Goal: Complete application form

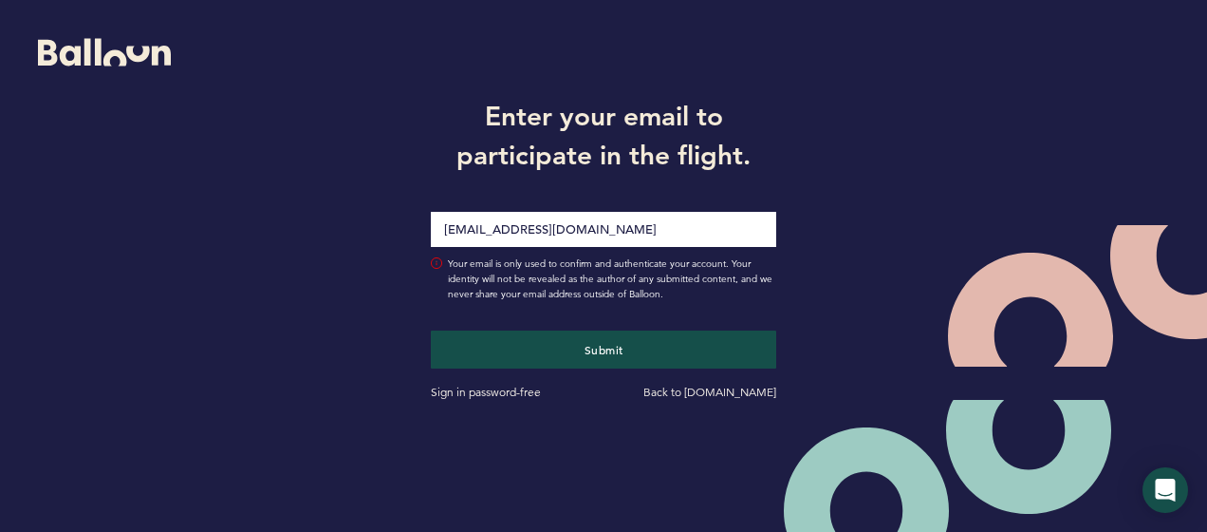
type input "[EMAIL_ADDRESS][DOMAIN_NAME]"
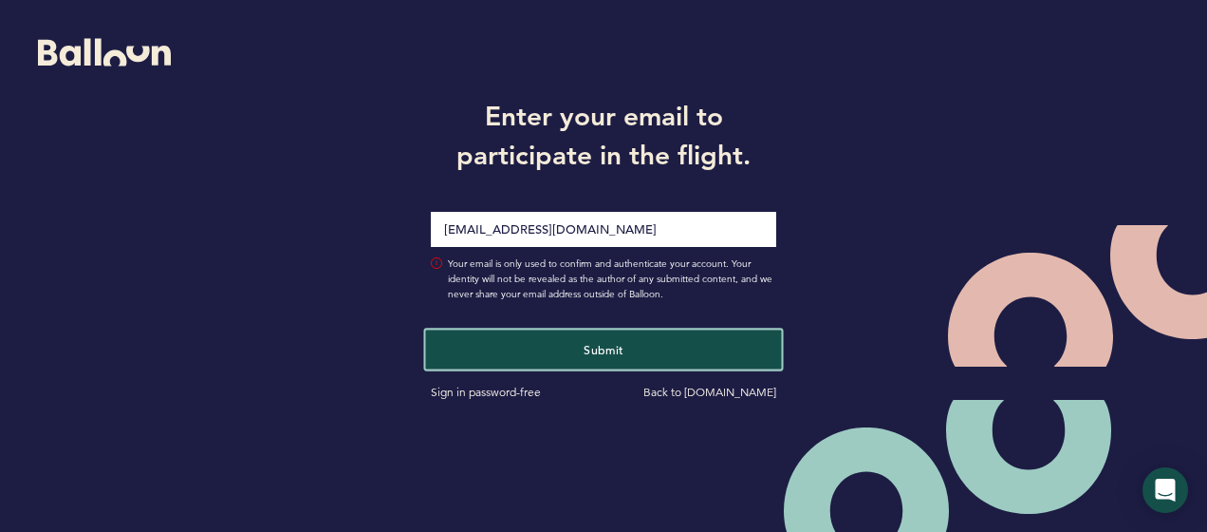
click at [619, 348] on span "Submit" at bounding box center [604, 348] width 40 height 15
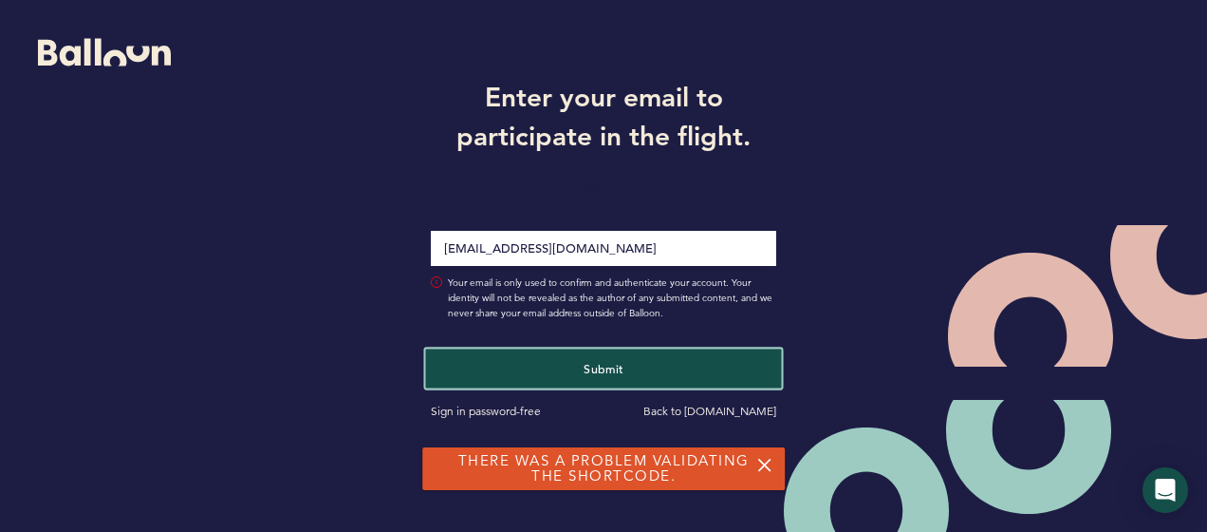
click at [625, 368] on button "Submit" at bounding box center [604, 367] width 356 height 39
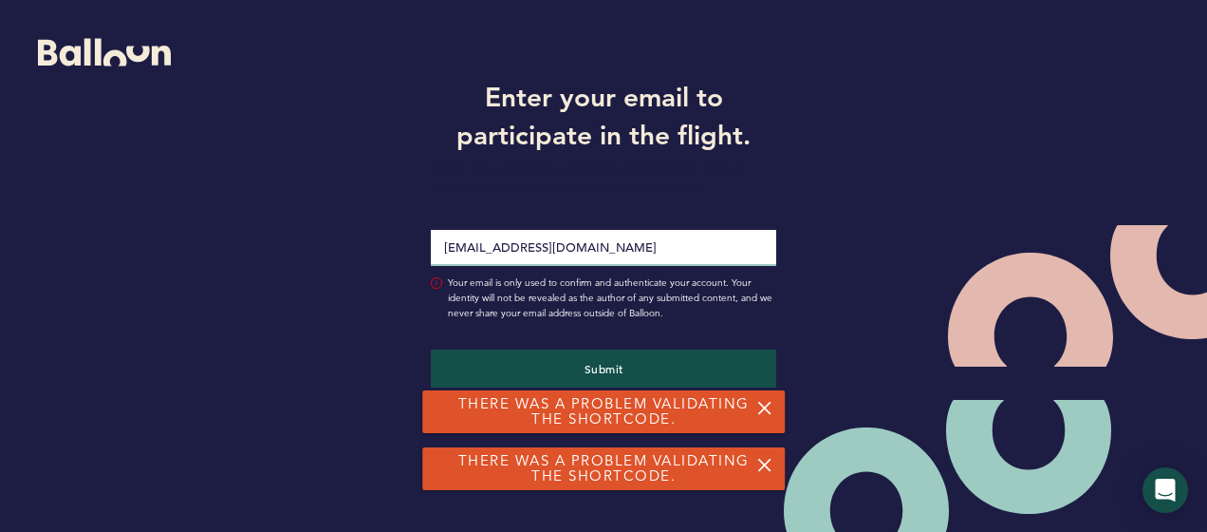
drag, startPoint x: 588, startPoint y: 250, endPoint x: 371, endPoint y: 228, distance: 217.5
click at [371, 228] on div "Enter your email to participate in the flight. There was a problem validating y…" at bounding box center [603, 247] width 1207 height 494
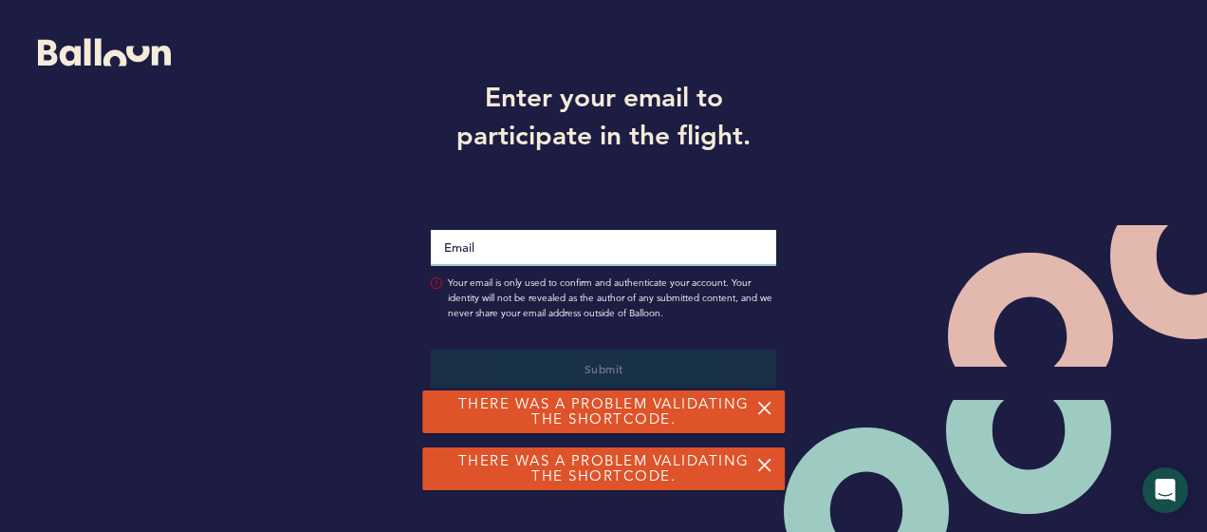
click at [452, 244] on input "Email" at bounding box center [603, 248] width 345 height 36
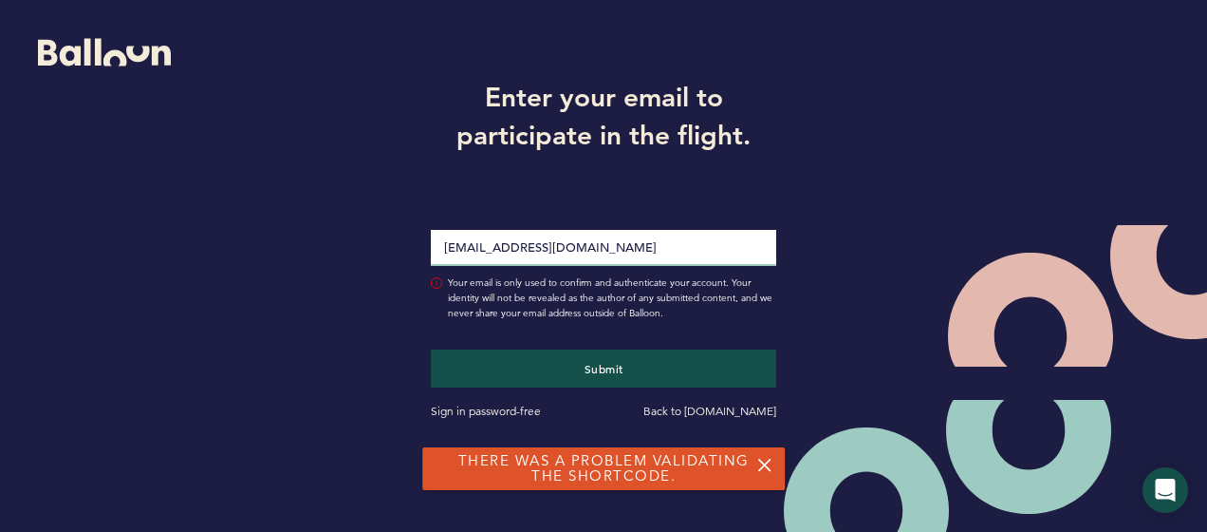
type input "cdwyer616@gmail.com"
drag, startPoint x: 643, startPoint y: 247, endPoint x: 235, endPoint y: 217, distance: 408.2
click at [235, 217] on div "Enter your email to participate in the flight. There was a problem validating y…" at bounding box center [603, 247] width 1207 height 494
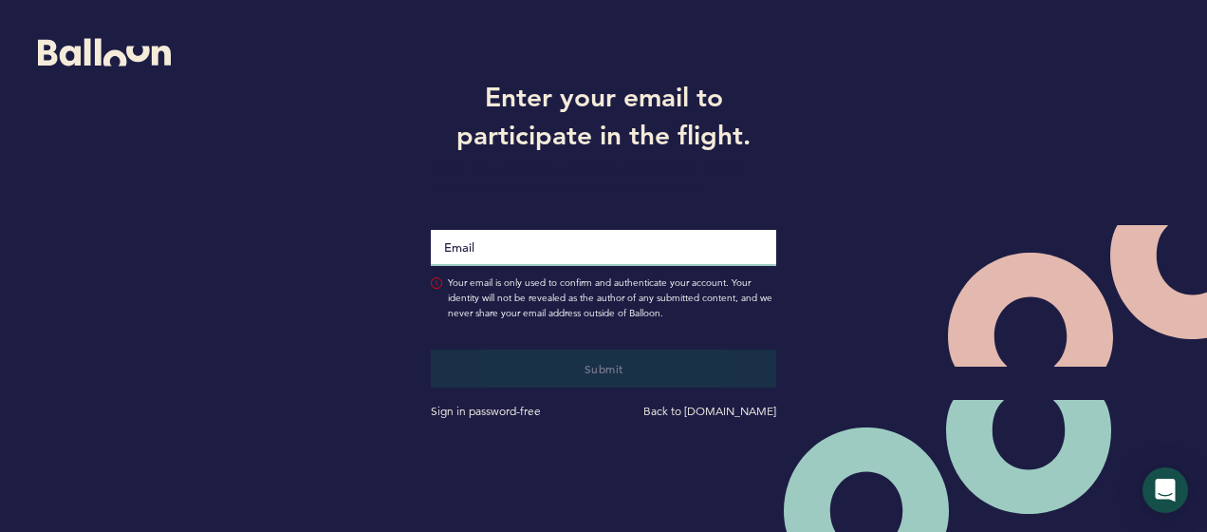
click at [505, 239] on input "Email" at bounding box center [603, 248] width 345 height 36
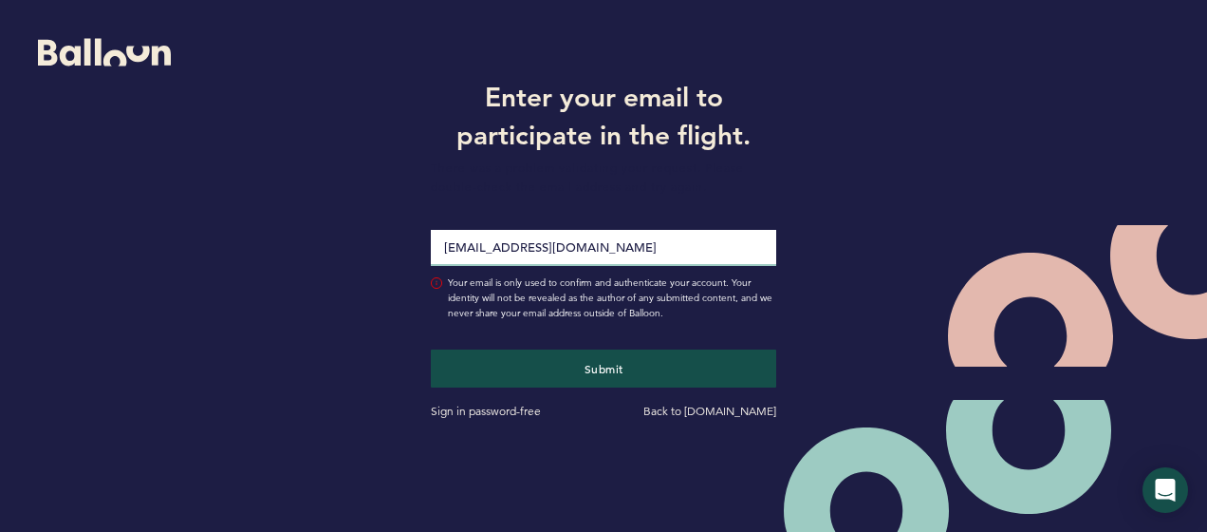
drag, startPoint x: 596, startPoint y: 251, endPoint x: 484, endPoint y: 243, distance: 112.3
click at [484, 243] on input "cdwyer616@gmail.com" at bounding box center [603, 248] width 345 height 36
type input "[EMAIL_ADDRESS][DOMAIN_NAME]"
click at [431, 349] on button "Submit" at bounding box center [603, 368] width 345 height 38
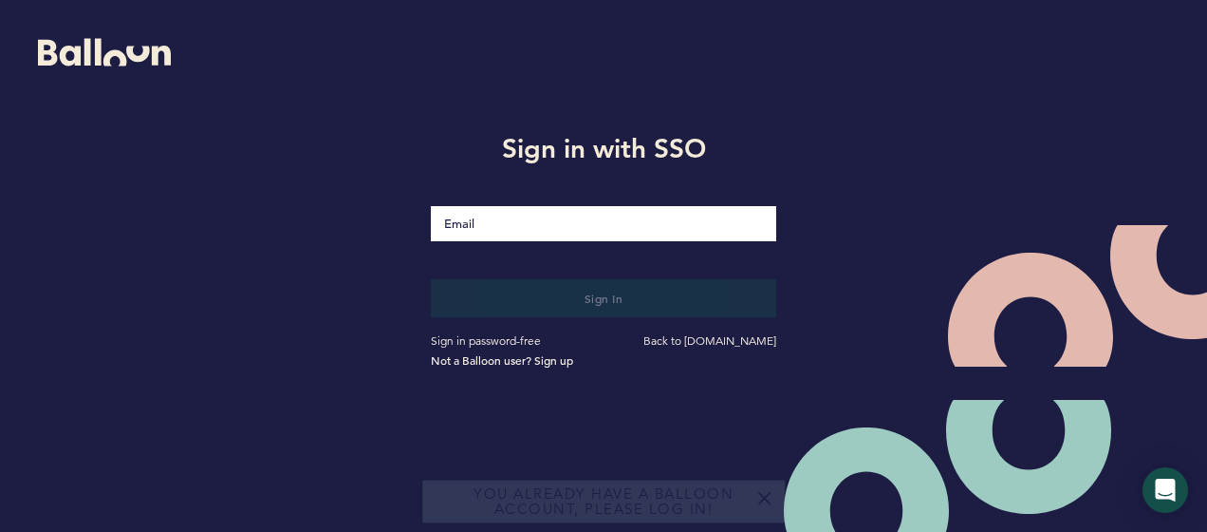
click at [884, 212] on div "Sign in with SSO Sign in Sign in password-free Back to getballoon.com Not a Bal…" at bounding box center [603, 247] width 1207 height 494
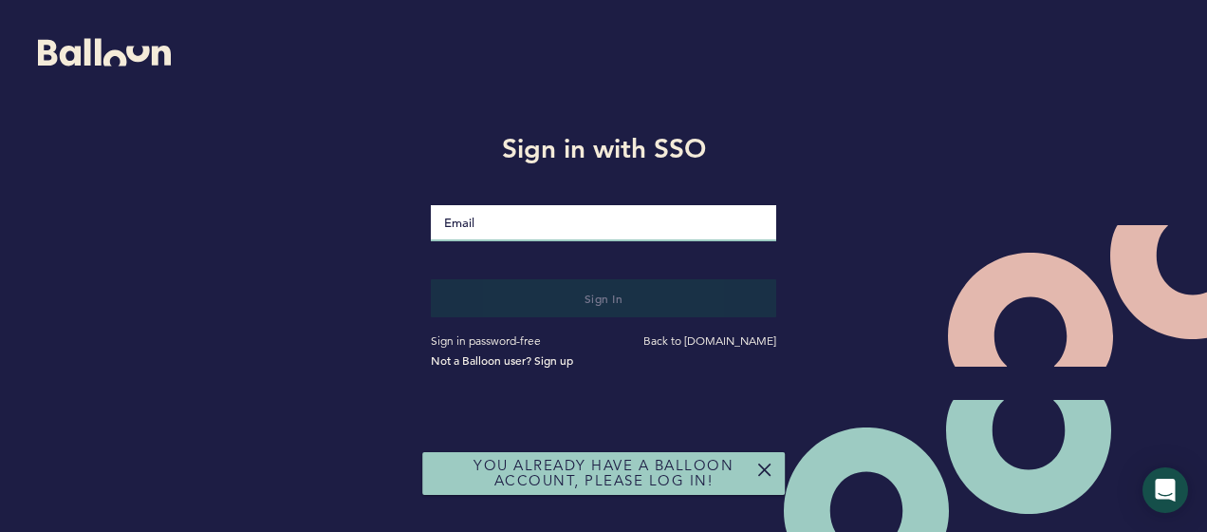
click at [513, 208] on input "Email" at bounding box center [603, 223] width 345 height 36
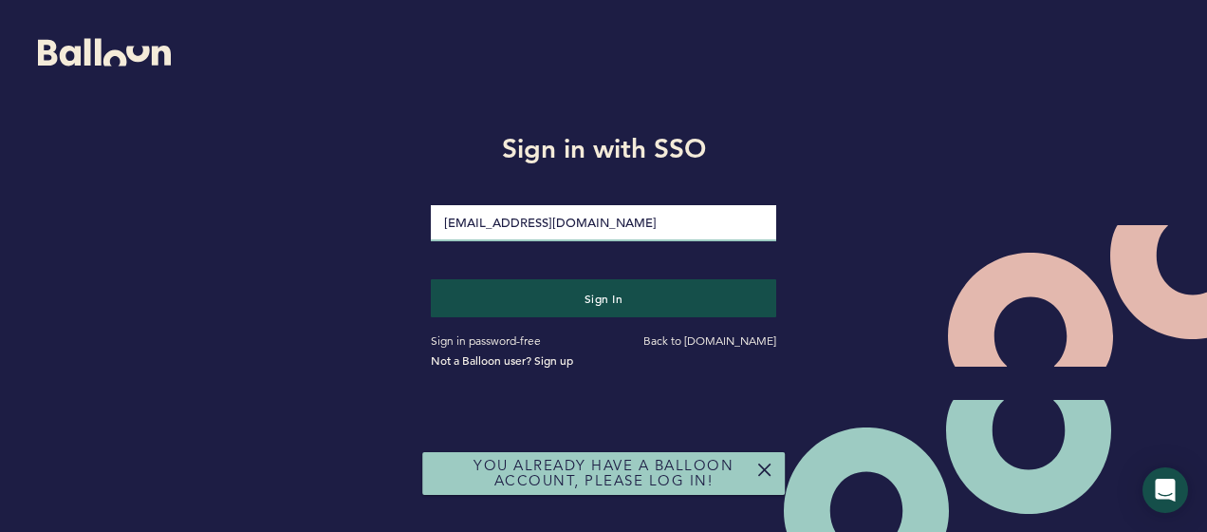
type input "cdwyer616@gmail.com"
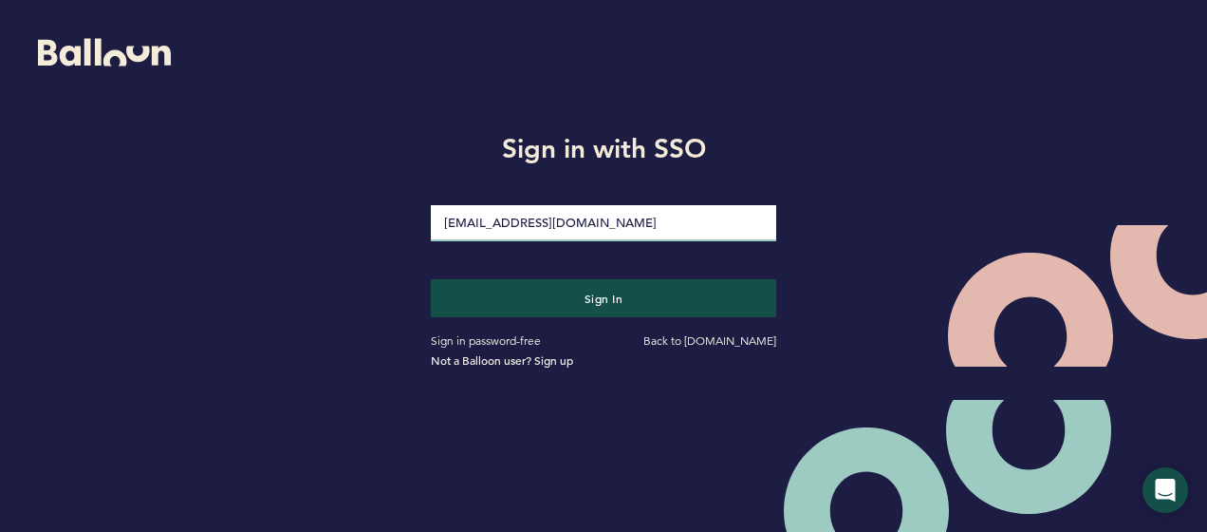
drag, startPoint x: 587, startPoint y: 226, endPoint x: 374, endPoint y: 226, distance: 212.6
click at [374, 226] on div "Sign in with SSO cdwyer616@gmail.com Sign in Sign in password-free Back to getb…" at bounding box center [603, 247] width 1207 height 494
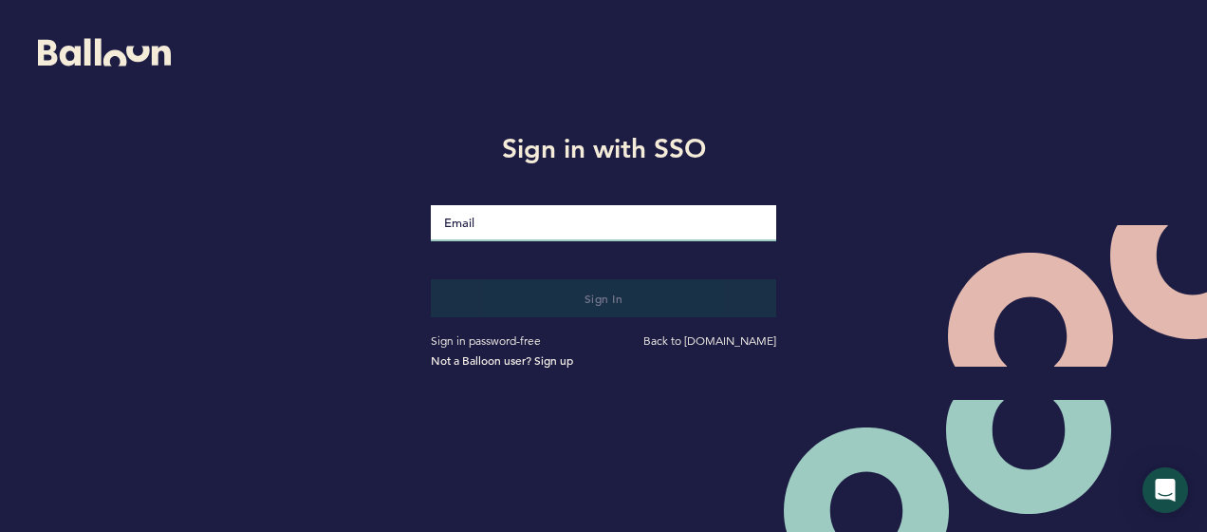
click at [492, 231] on input "Email" at bounding box center [603, 223] width 345 height 36
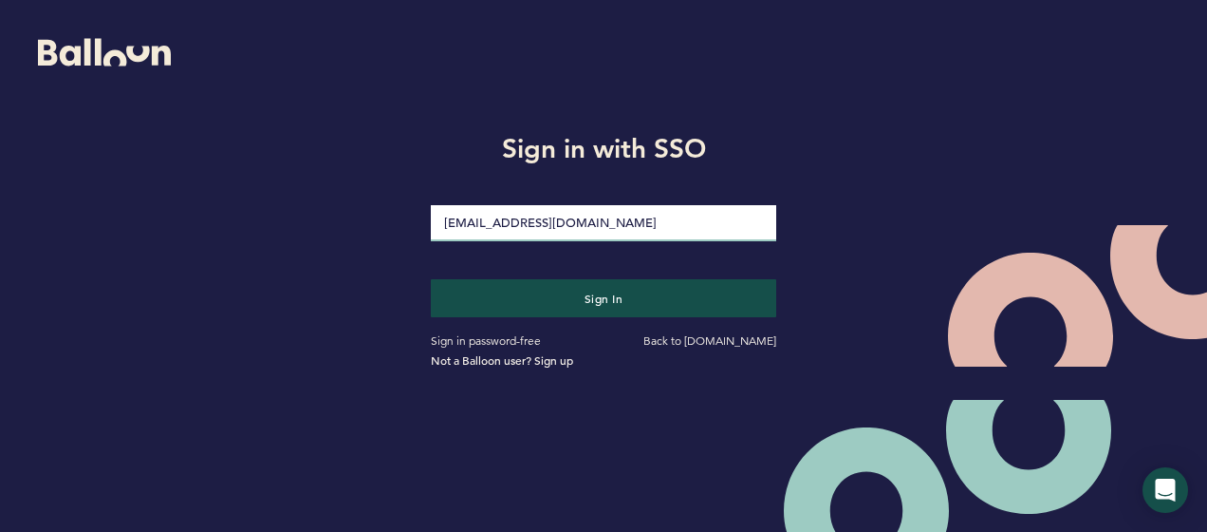
type input "cdwyer616@gmail.com"
drag, startPoint x: 595, startPoint y: 228, endPoint x: 318, endPoint y: 211, distance: 277.7
click at [318, 211] on div "Sign in with SSO cdwyer616@gmail.com Sign in Sign in password-free Back to getb…" at bounding box center [603, 247] width 1207 height 494
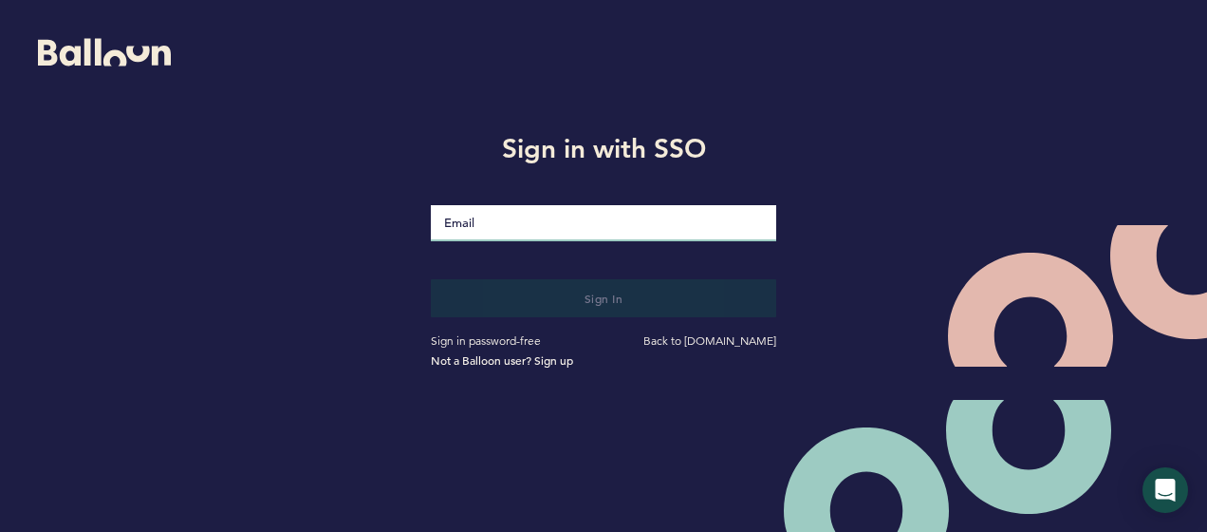
click at [509, 230] on input "Email" at bounding box center [603, 223] width 345 height 36
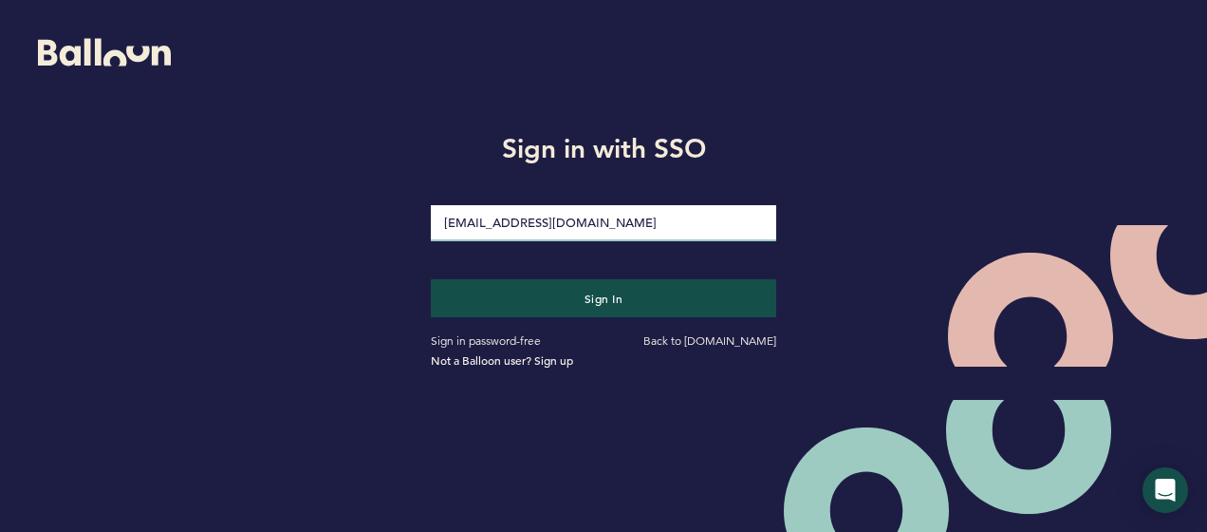
drag, startPoint x: 600, startPoint y: 222, endPoint x: 486, endPoint y: 210, distance: 114.6
click at [486, 210] on input "cdwyer616@gmail.com" at bounding box center [603, 223] width 345 height 36
type input "[EMAIL_ADDRESS][DOMAIN_NAME]"
click at [431, 279] on button "Sign in" at bounding box center [603, 298] width 345 height 38
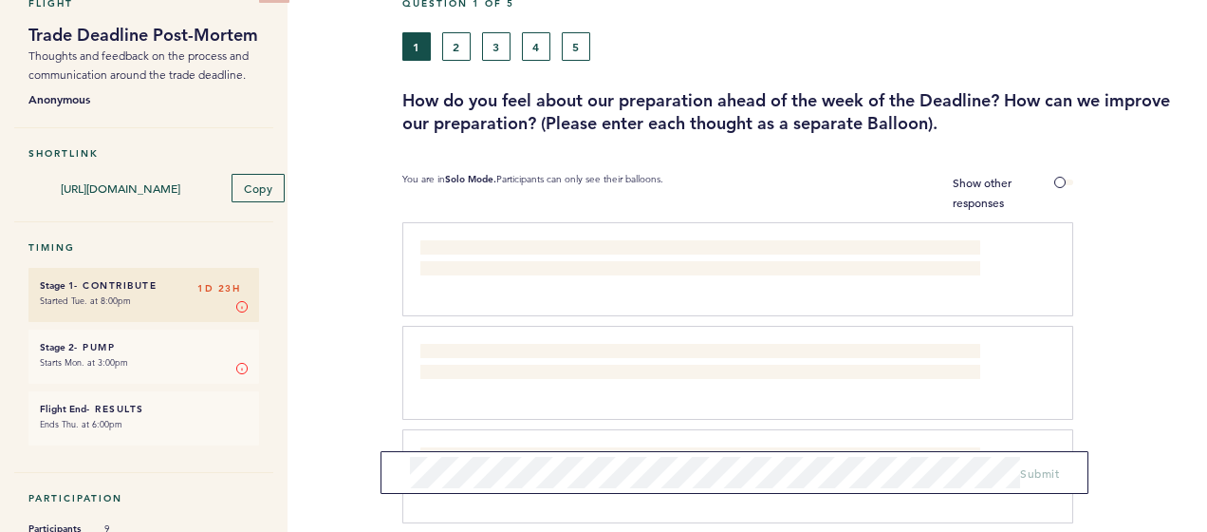
scroll to position [190, 0]
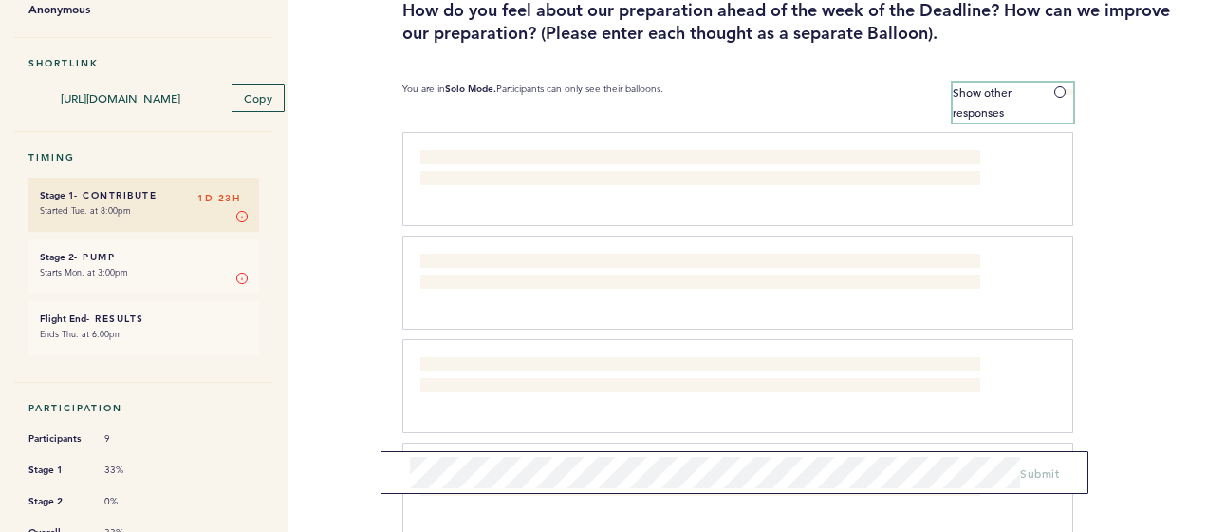
click at [1059, 91] on span at bounding box center [1063, 92] width 19 height 6
click at [0, 0] on input "Show other responses" at bounding box center [0, 0] width 0 height 0
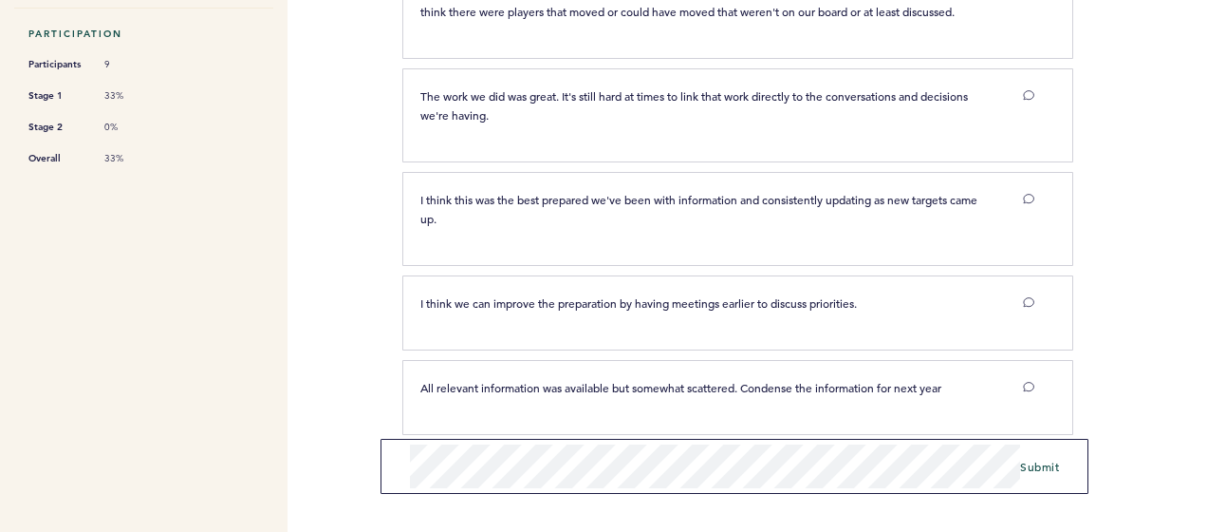
scroll to position [563, 0]
click at [1040, 465] on span "Submit" at bounding box center [1039, 465] width 39 height 15
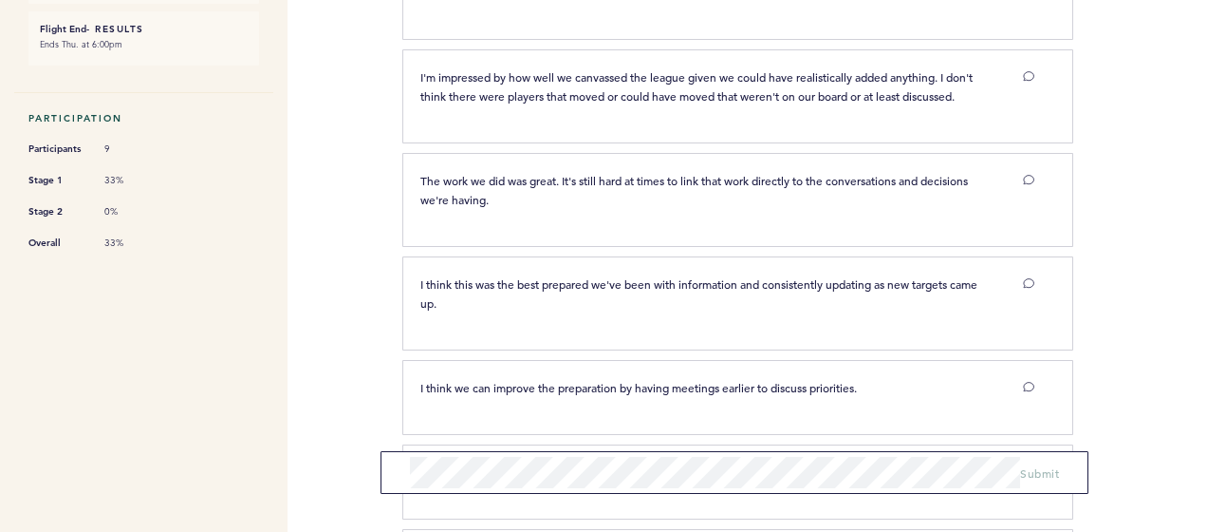
scroll to position [0, 0]
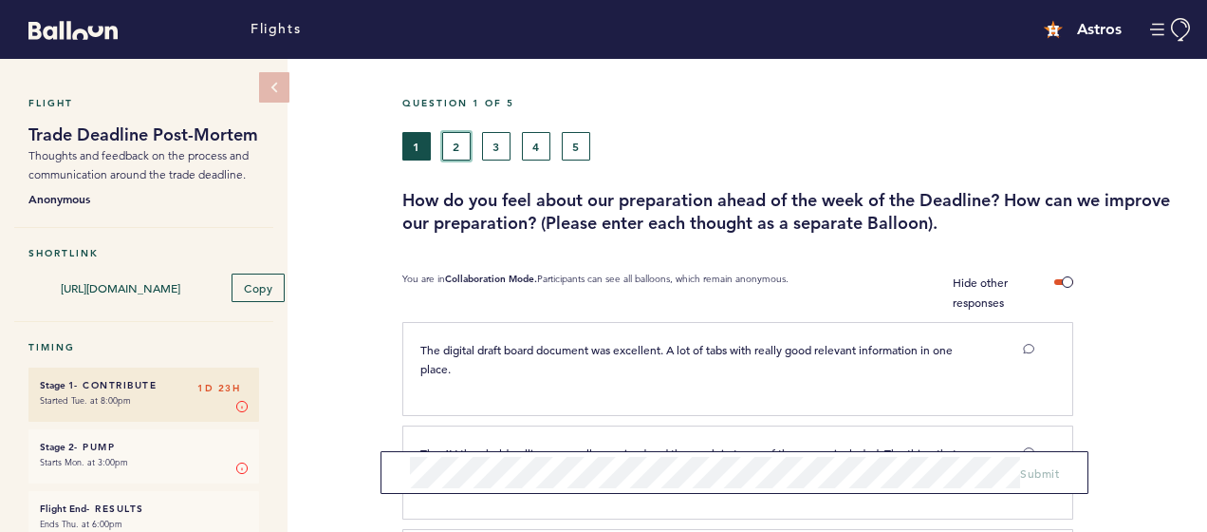
click at [442, 140] on button "2" at bounding box center [456, 146] width 28 height 28
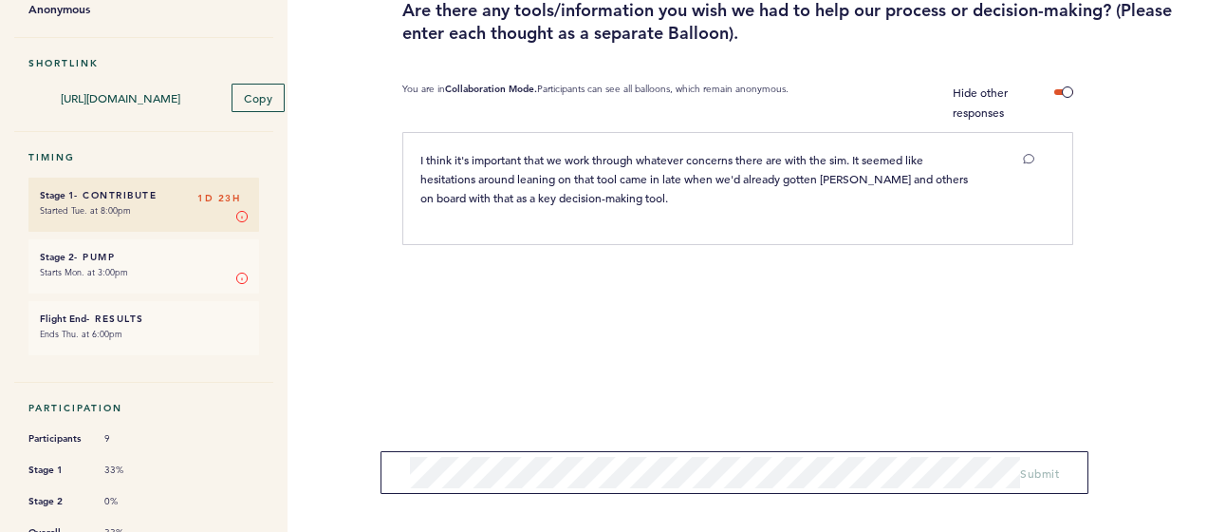
scroll to position [95, 0]
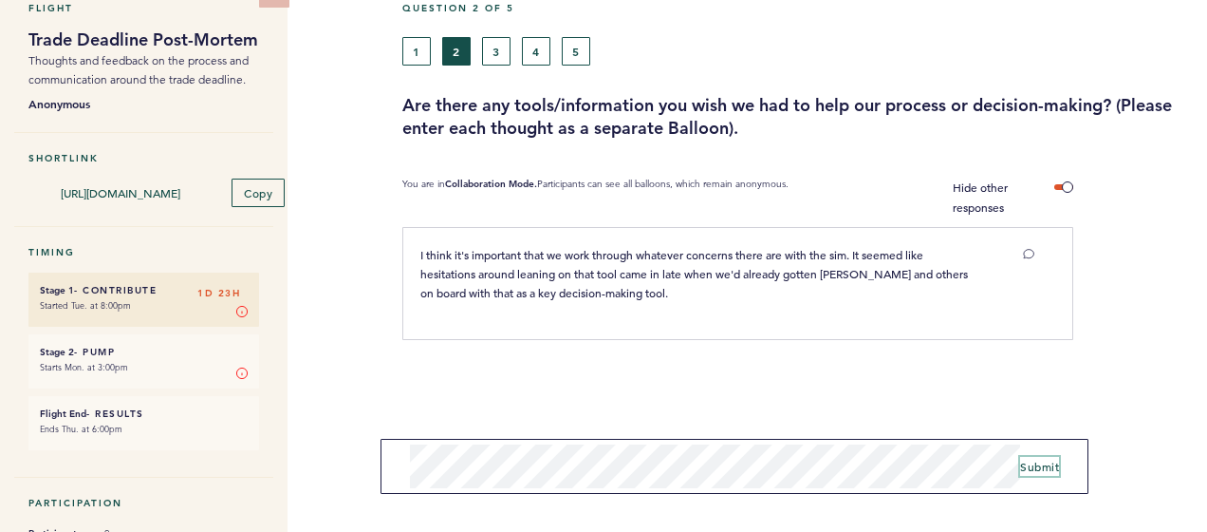
click at [1042, 461] on span "Submit" at bounding box center [1039, 465] width 39 height 15
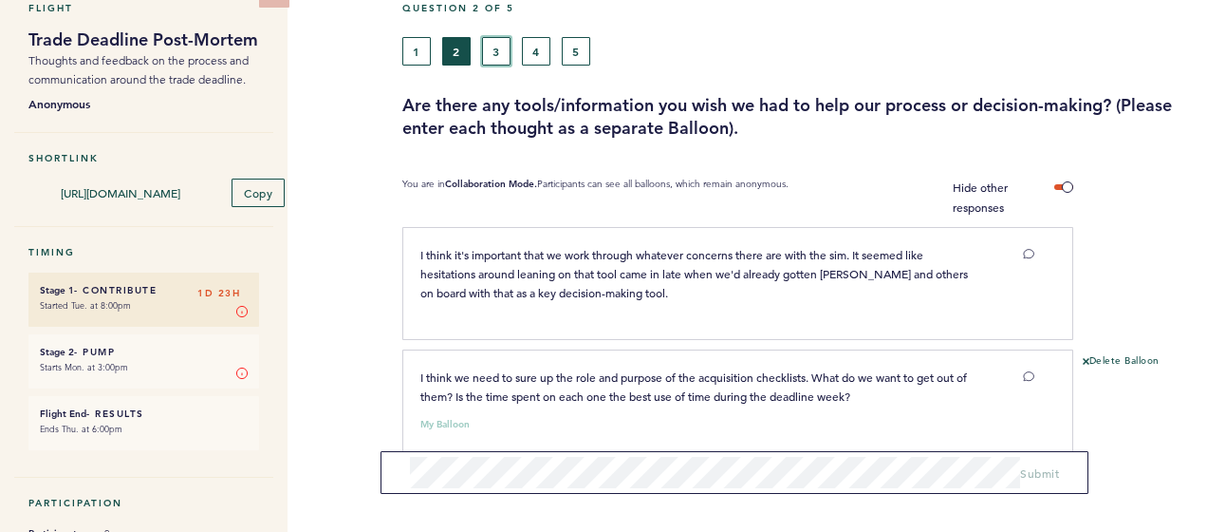
click at [501, 46] on button "3" at bounding box center [496, 51] width 28 height 28
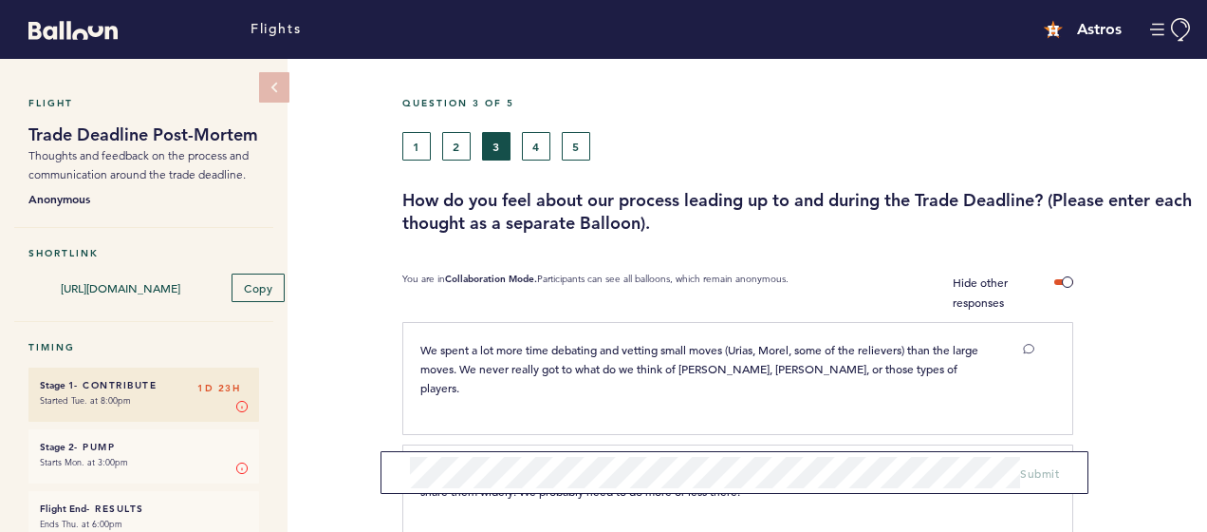
click at [471, 146] on div "1 2 3 4 5" at bounding box center [695, 146] width 586 height 28
click at [453, 148] on button "2" at bounding box center [456, 146] width 28 height 28
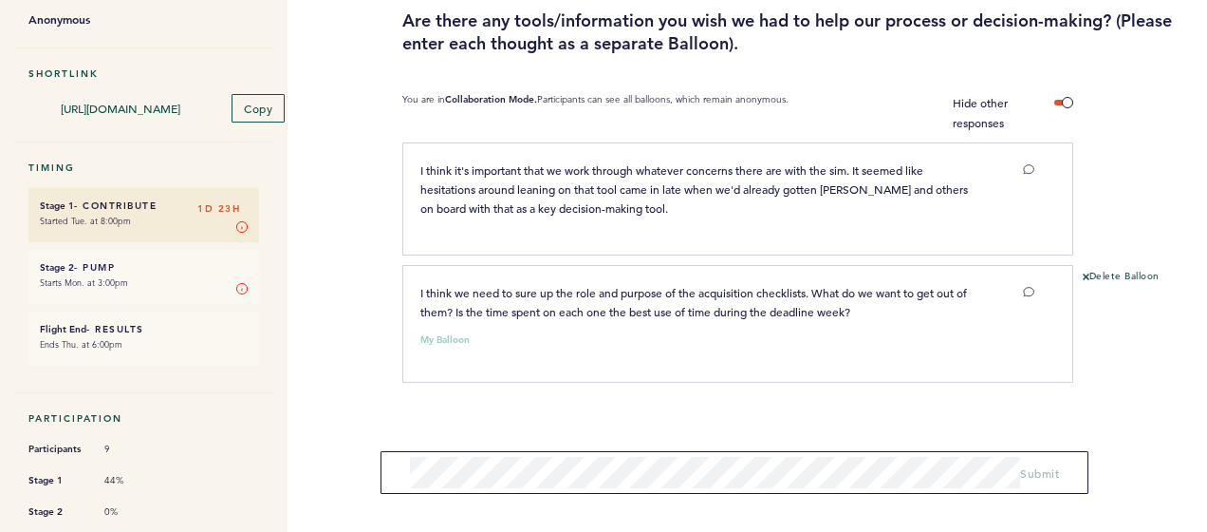
scroll to position [190, 0]
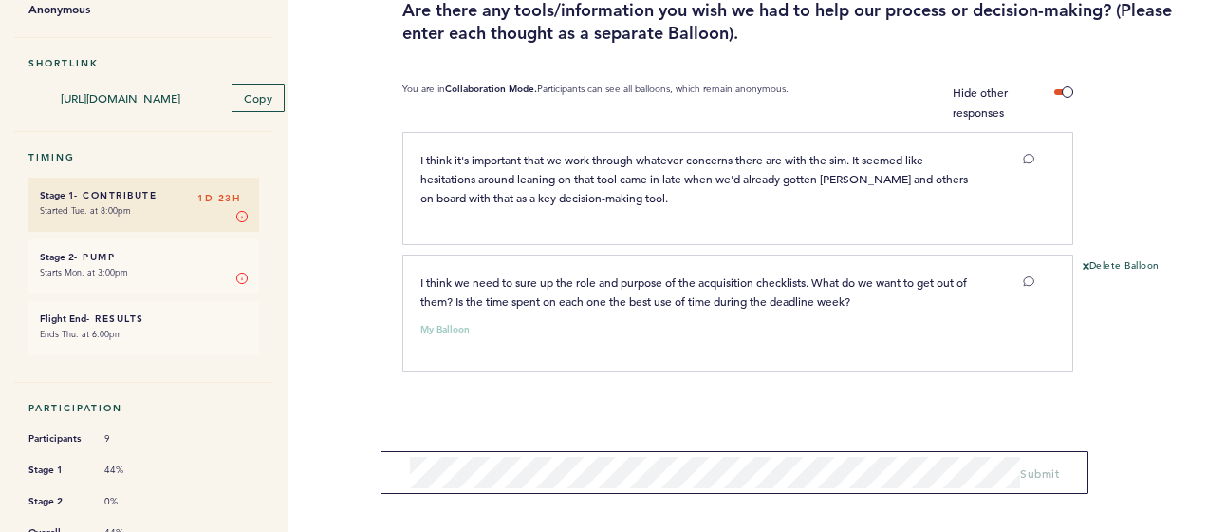
click at [663, 315] on div "My Balloon" at bounding box center [727, 324] width 643 height 19
click at [1031, 281] on icon at bounding box center [1028, 281] width 10 height 9
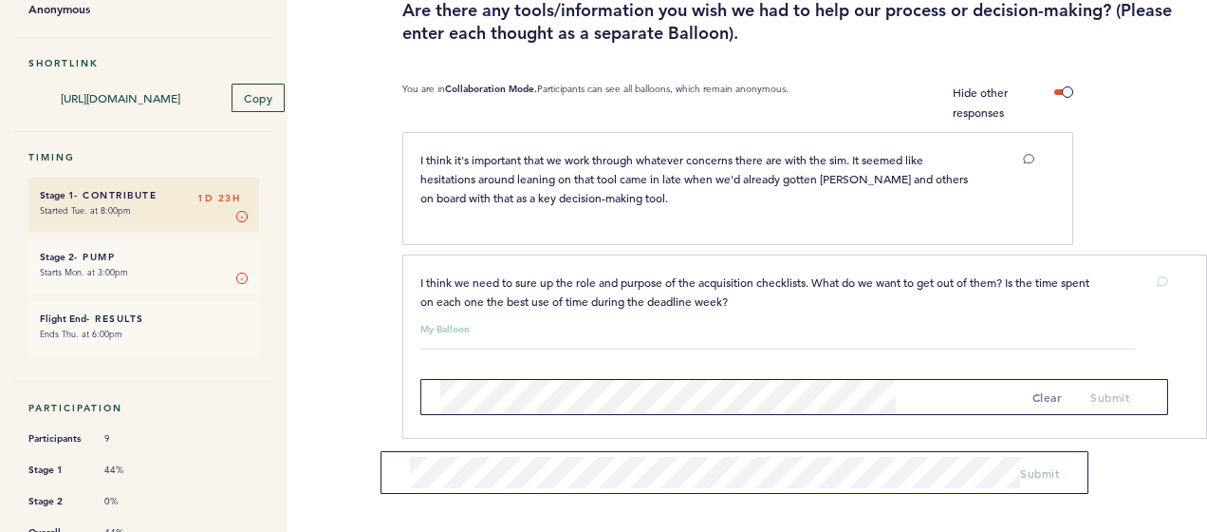
click at [884, 294] on p "I think we need to sure up the role and purpose of the acquisition checklists. …" at bounding box center [761, 291] width 683 height 38
click at [1033, 392] on button "clear" at bounding box center [1048, 396] width 30 height 19
click at [765, 315] on div "My Balloon" at bounding box center [794, 324] width 776 height 19
drag, startPoint x: 877, startPoint y: 282, endPoint x: 1090, endPoint y: 289, distance: 212.7
click at [878, 282] on span "I think we need to sure up the role and purpose of the acquisition checklists. …" at bounding box center [756, 291] width 672 height 34
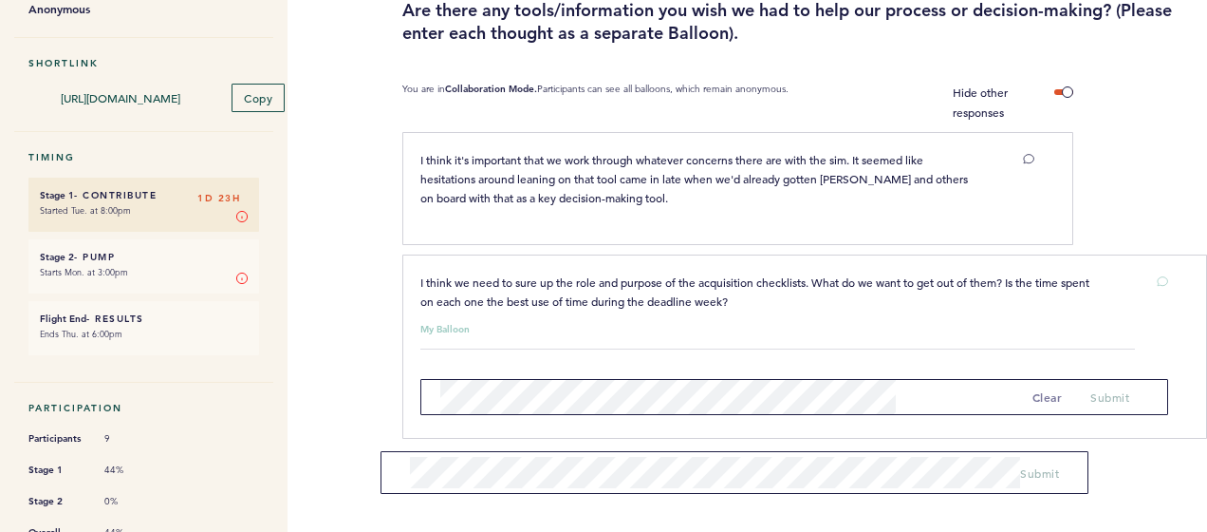
click at [536, 453] on div "Delete Balloon" at bounding box center [469, 460] width 134 height 15
click at [1033, 397] on button "clear" at bounding box center [1048, 396] width 30 height 19
click at [999, 262] on div "I think we need to sure up the role and purpose of the acquisition checklists. …" at bounding box center [804, 346] width 805 height 184
click at [862, 168] on span "I think it's important that we work through whatever concerns there are with th…" at bounding box center [695, 178] width 550 height 53
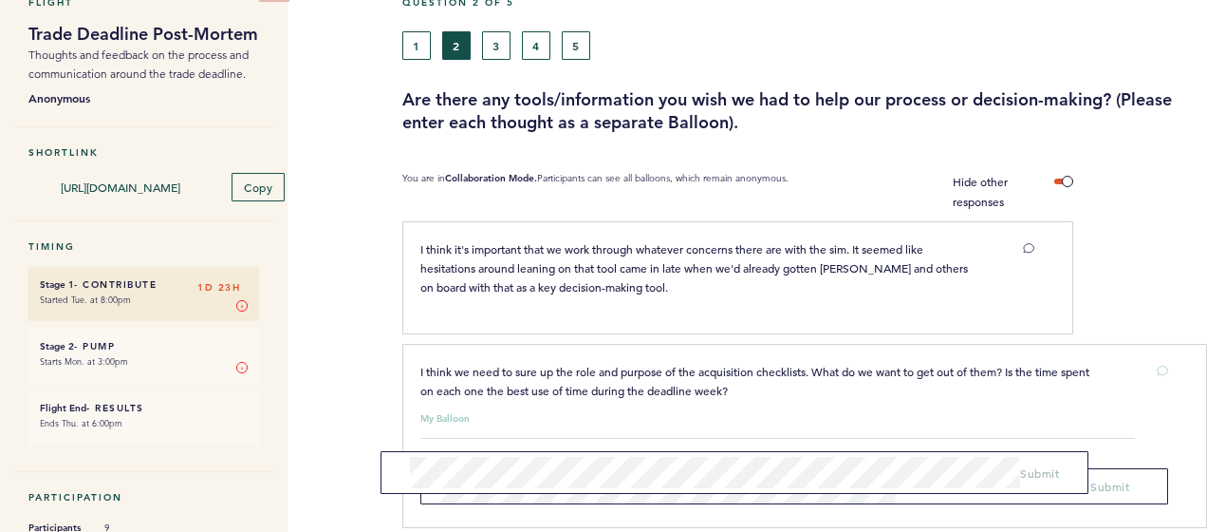
scroll to position [0, 0]
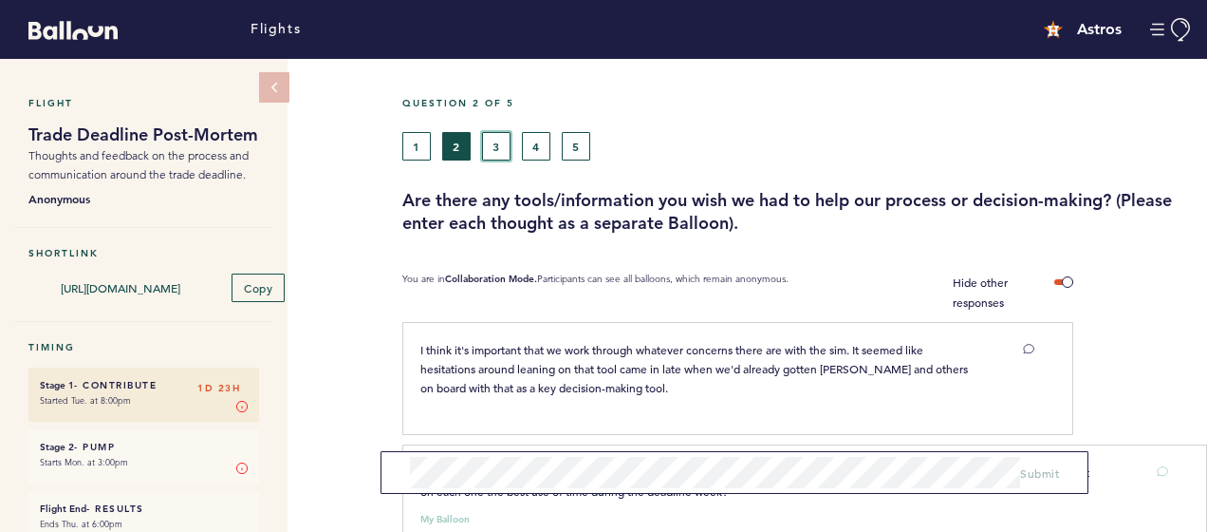
click at [494, 151] on button "3" at bounding box center [496, 146] width 28 height 28
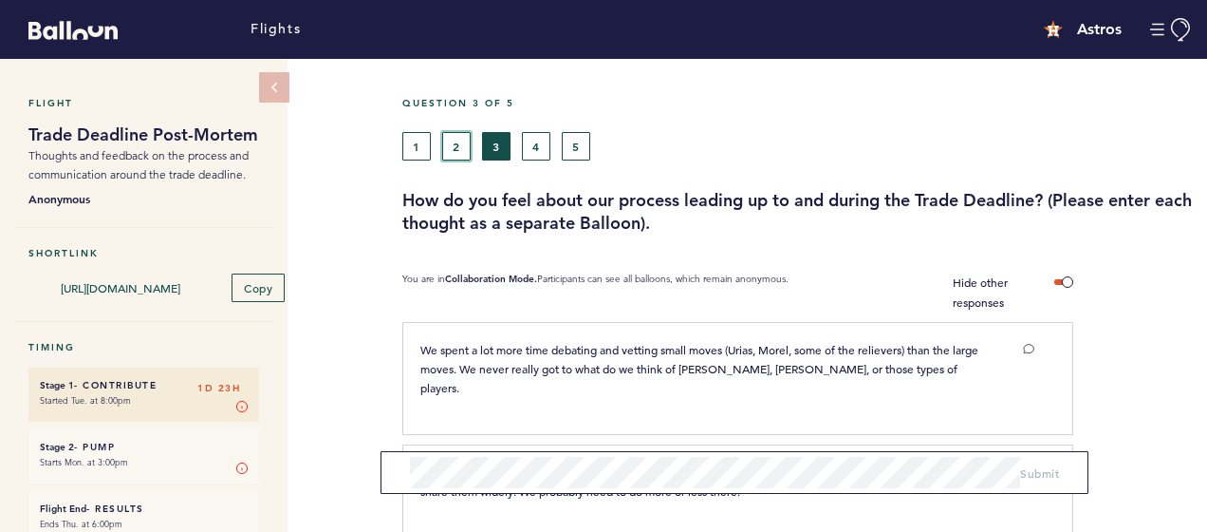
click at [454, 135] on button "2" at bounding box center [456, 146] width 28 height 28
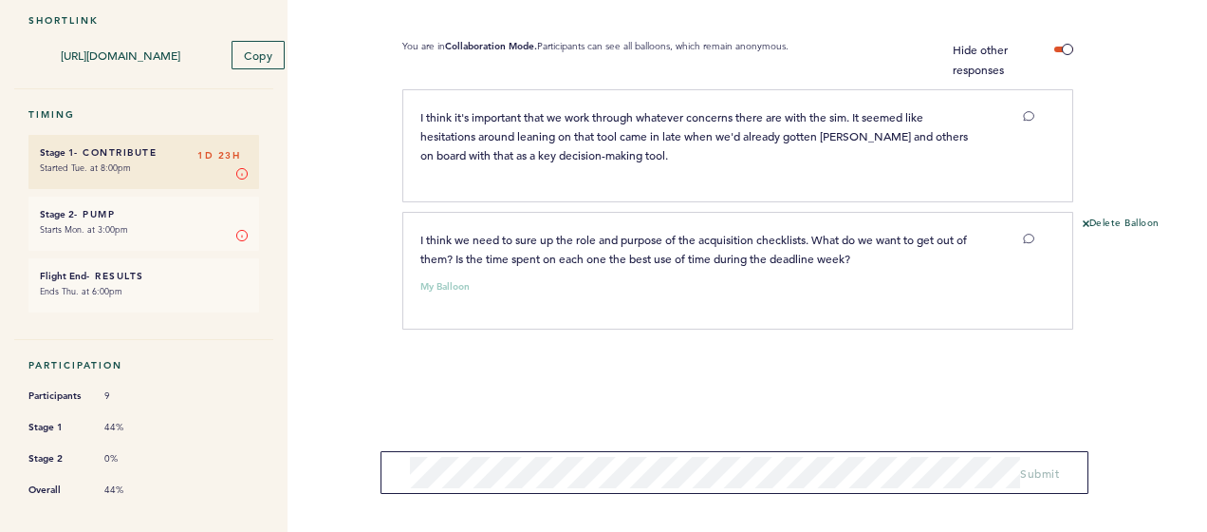
scroll to position [271, 0]
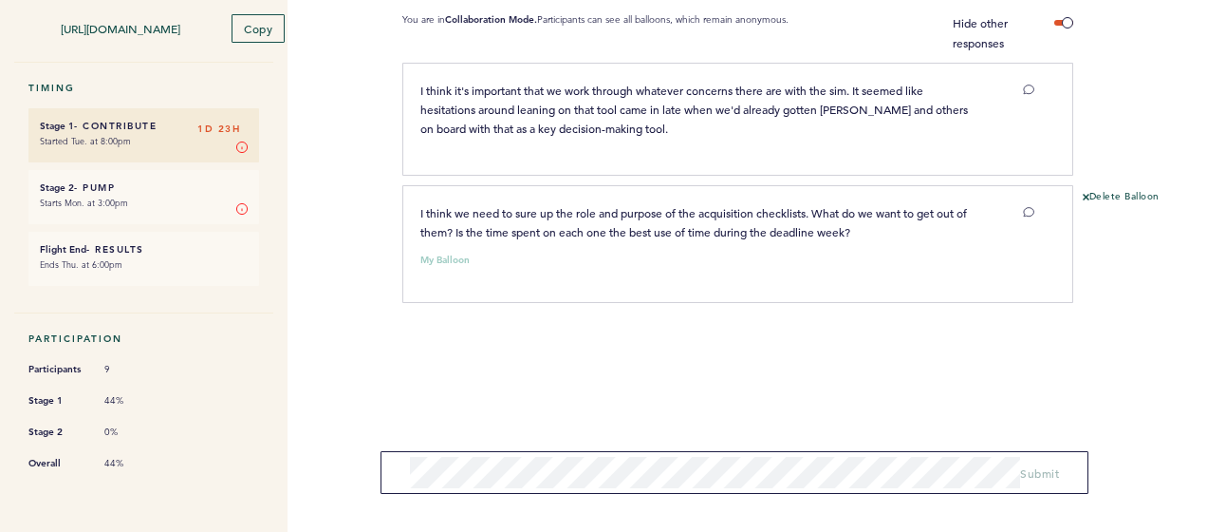
click at [852, 207] on span "I think we need to sure up the role and purpose of the acquisition checklists. …" at bounding box center [695, 222] width 550 height 34
drag, startPoint x: 852, startPoint y: 207, endPoint x: 841, endPoint y: 214, distance: 13.2
click at [837, 214] on span "I think we need to sure up the role and purpose of the acquisition checklists. …" at bounding box center [695, 222] width 550 height 34
click at [860, 212] on p "I think we need to sure up the role and purpose of the acquisition checklists. …" at bounding box center [700, 222] width 560 height 38
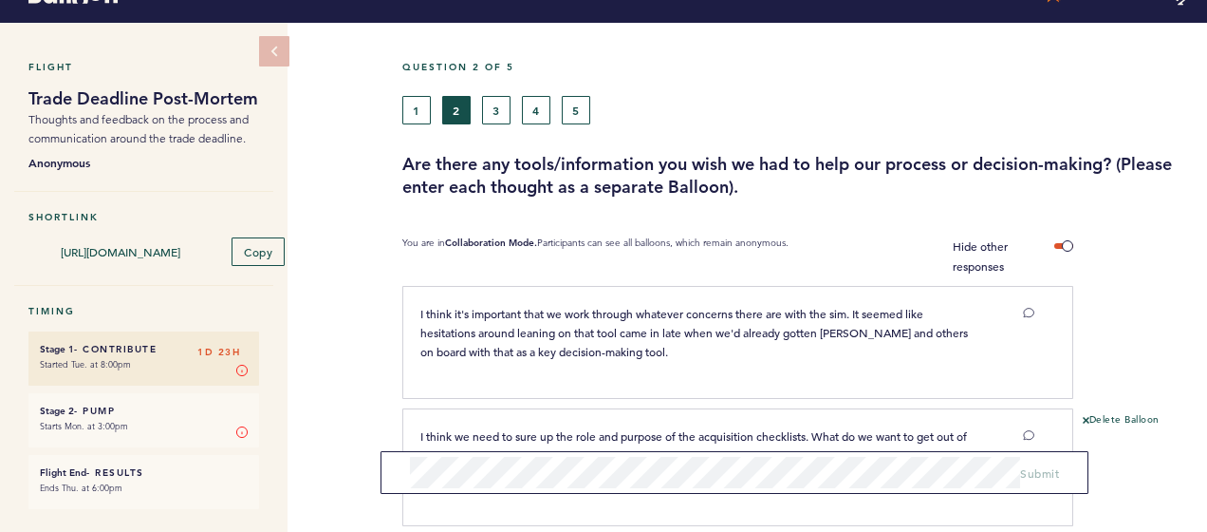
scroll to position [0, 0]
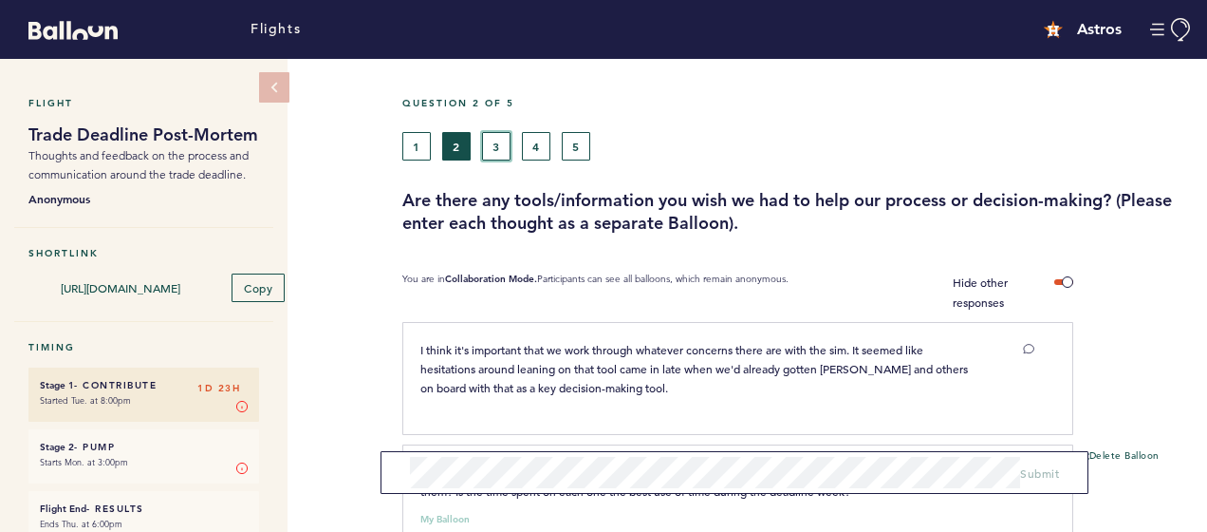
click at [503, 141] on button "3" at bounding box center [496, 146] width 28 height 28
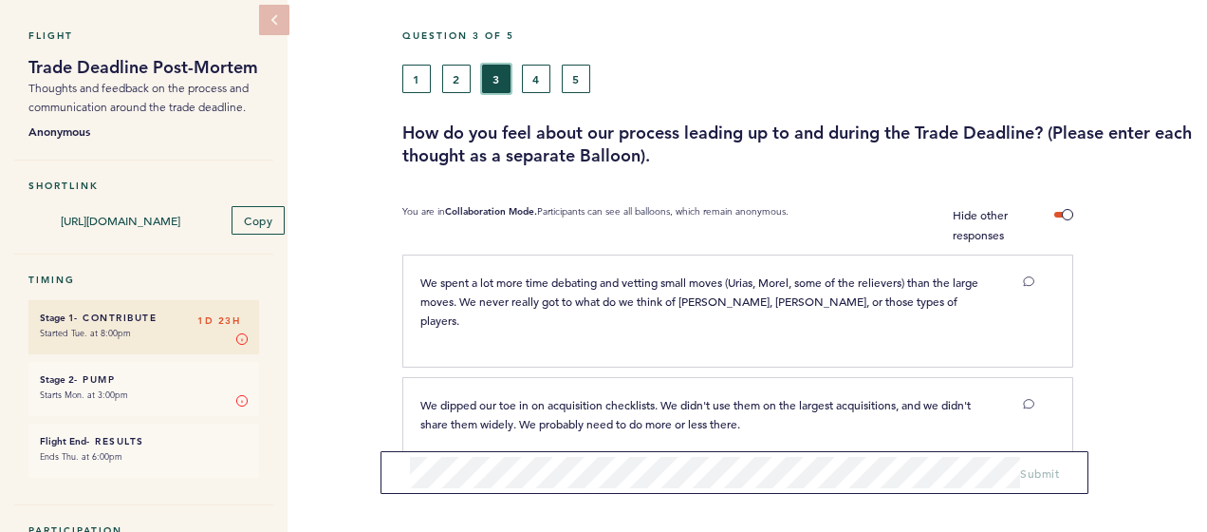
scroll to position [95, 0]
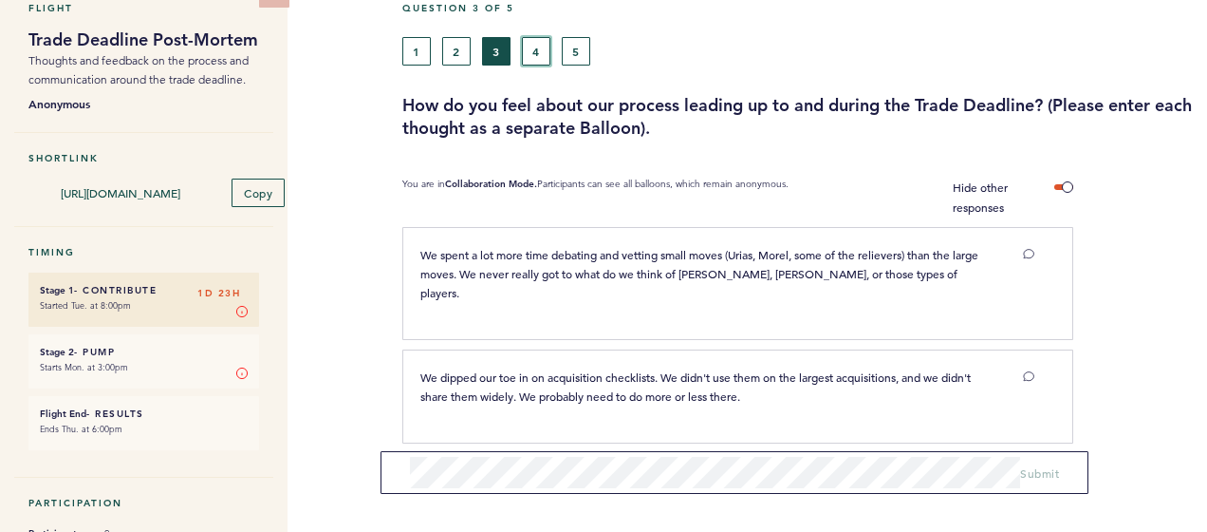
click at [531, 50] on button "4" at bounding box center [536, 51] width 28 height 28
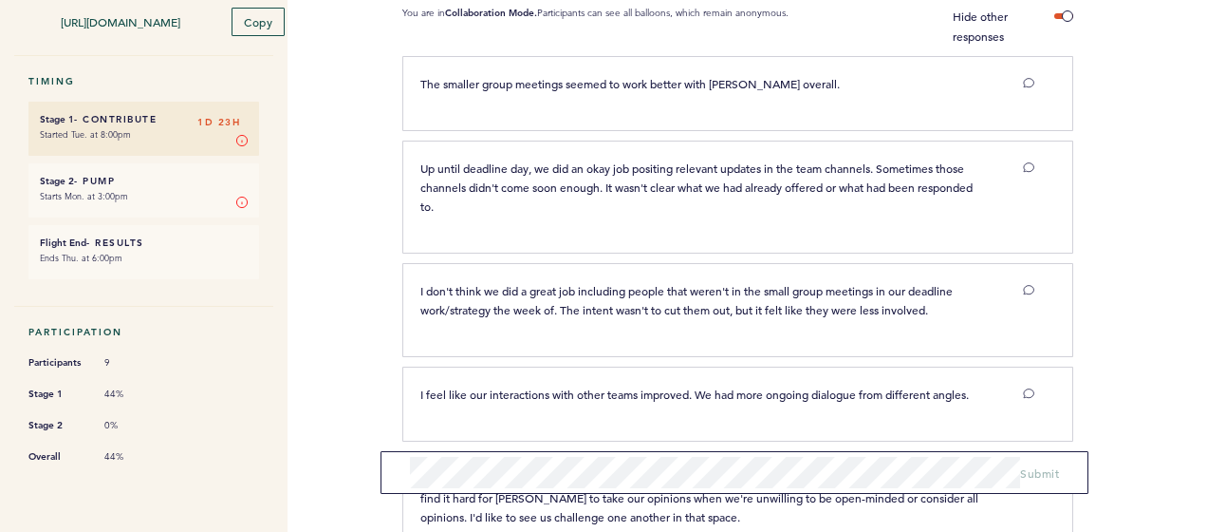
scroll to position [25, 0]
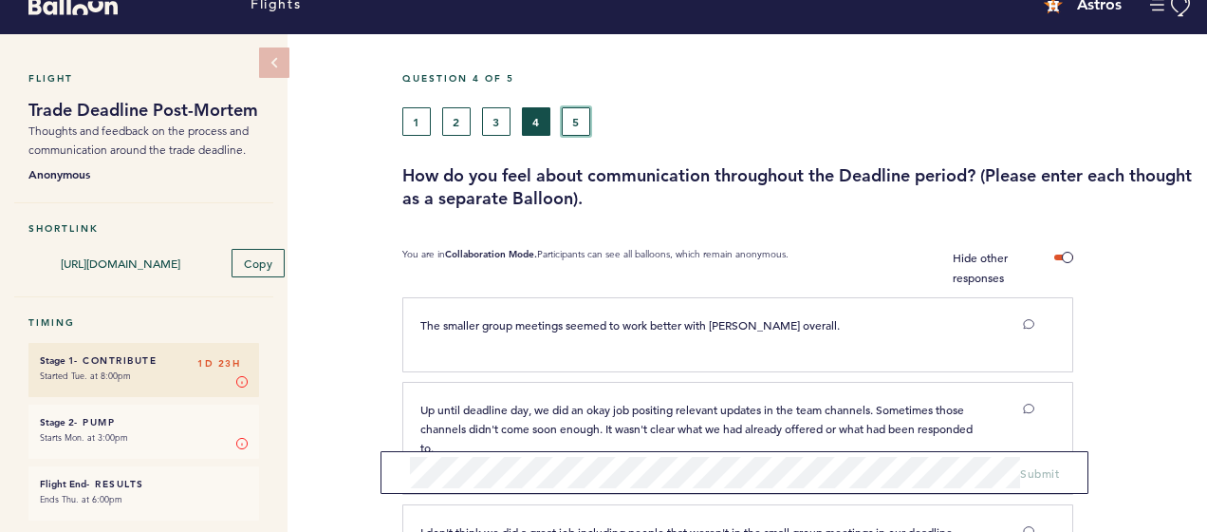
click at [574, 125] on button "5" at bounding box center [576, 121] width 28 height 28
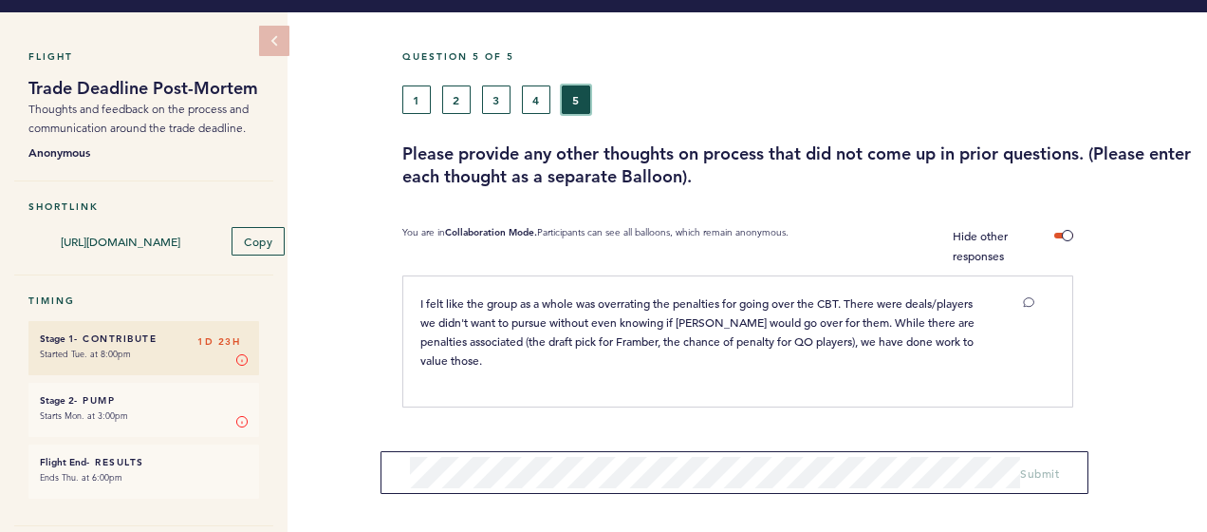
scroll to position [25, 0]
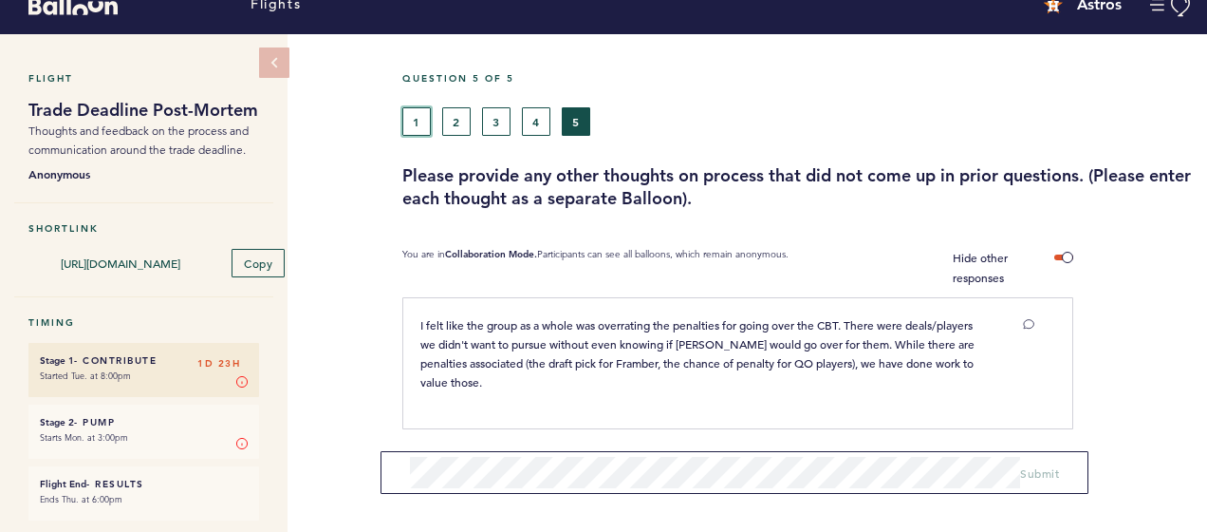
click at [427, 121] on button "1" at bounding box center [416, 121] width 28 height 28
